Goal: Check status

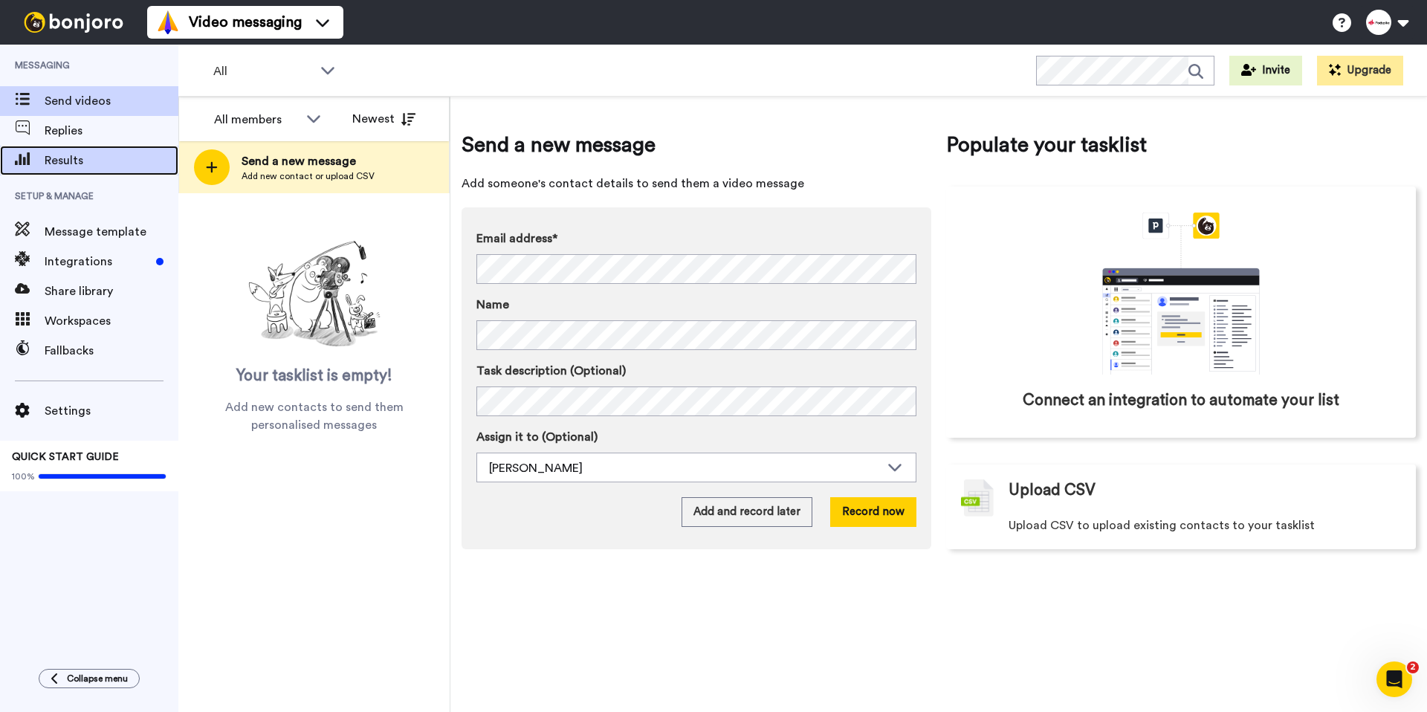
click at [138, 152] on span "Results" at bounding box center [112, 161] width 134 height 18
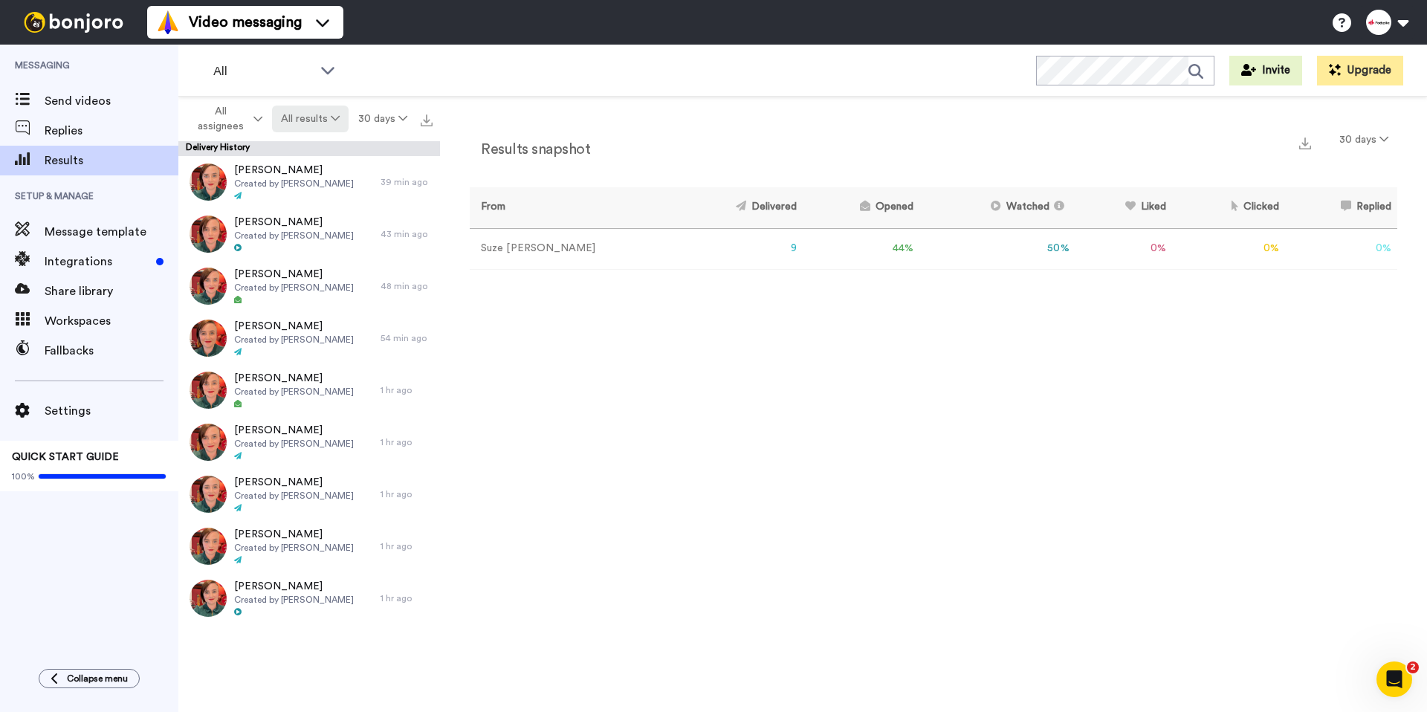
click at [333, 126] on button "All results" at bounding box center [310, 119] width 77 height 27
click at [783, 516] on div "Results snapshot 30 days From Delivered Opened Watched Liked Clicked Replied Fa…" at bounding box center [933, 408] width 987 height 623
click at [851, 250] on td "44 %" at bounding box center [861, 248] width 117 height 41
